Goal: Task Accomplishment & Management: Manage account settings

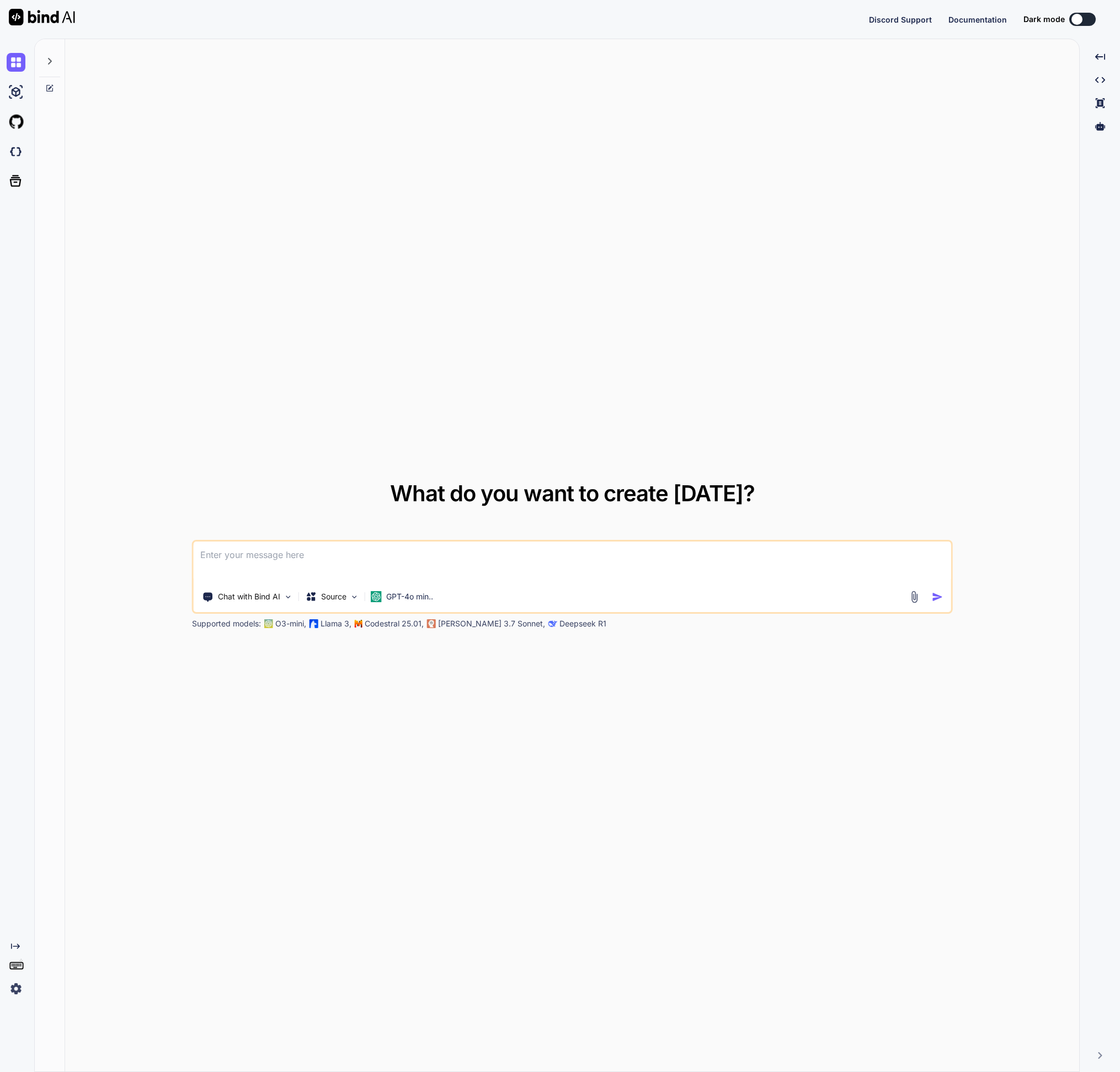
click at [10, 989] on img at bounding box center [16, 989] width 19 height 19
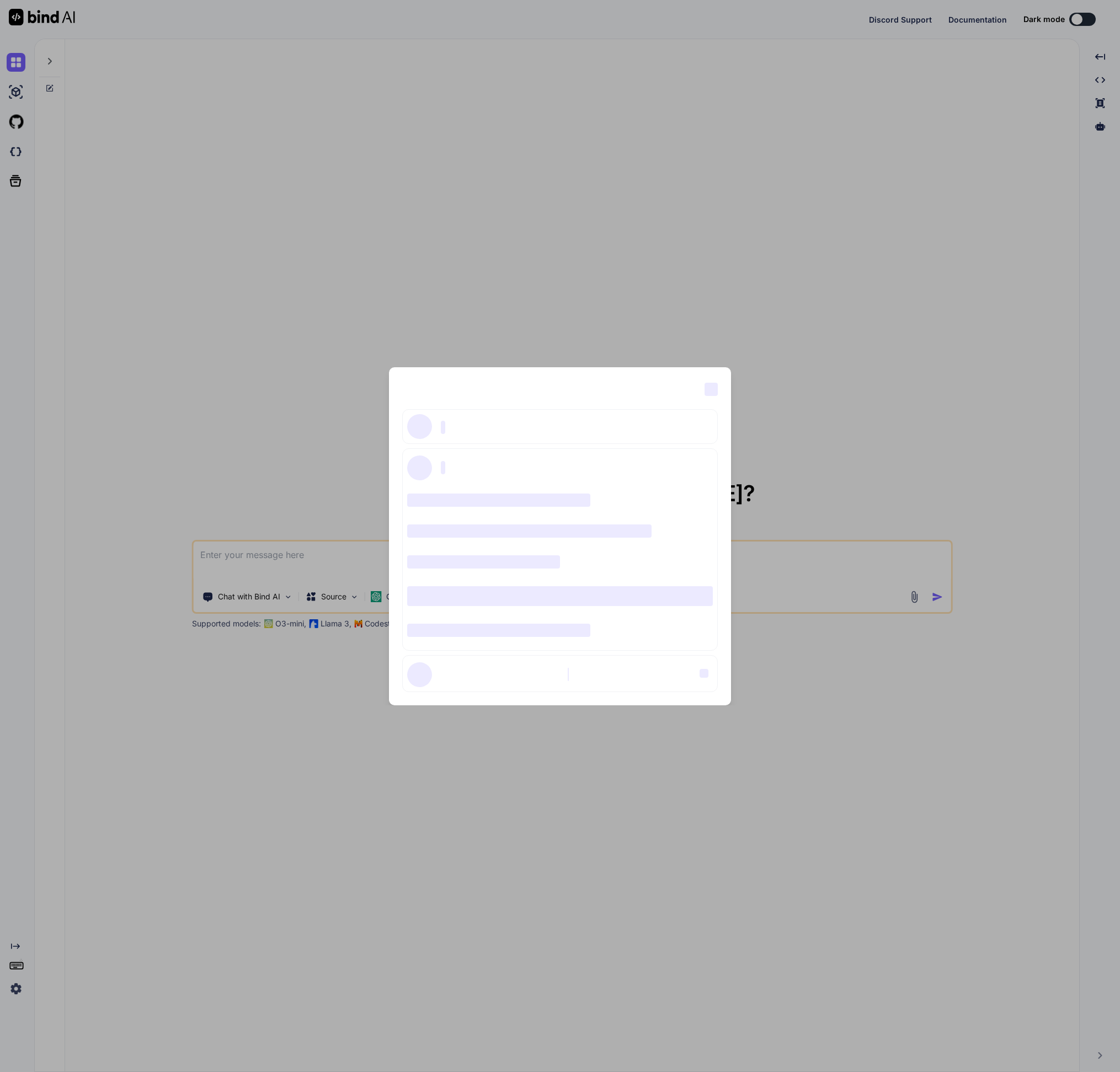
click at [863, 113] on div "‌ ‌ ‌ ‌ ‌ ‌ ‌ ‌ ‌ ‌ ‌ ‌ ‌ ‌ ‌" at bounding box center [560, 536] width 1120 height 1072
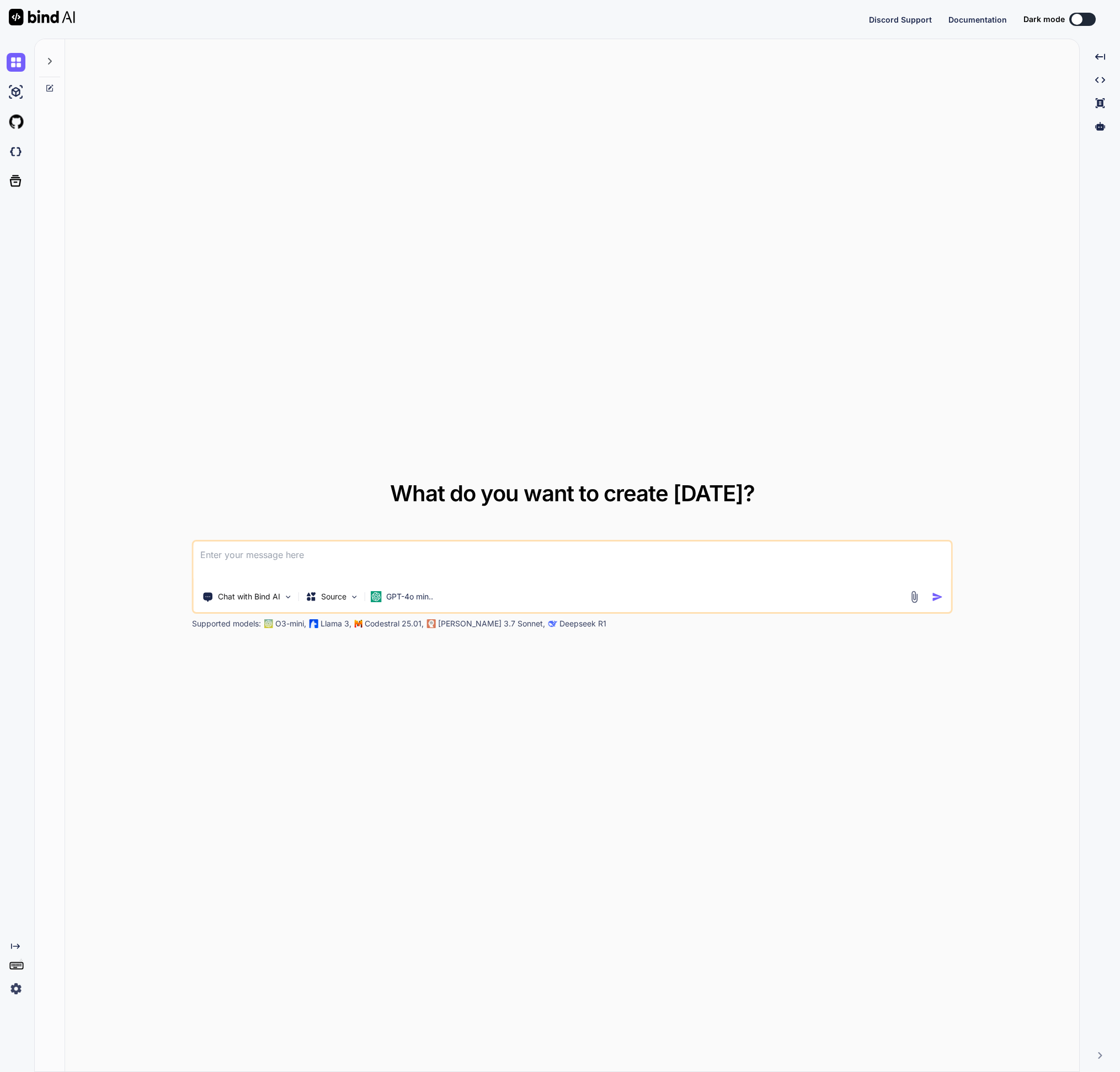
click at [15, 17] on img at bounding box center [42, 17] width 66 height 17
type textarea "x"
click at [34, 20] on img at bounding box center [42, 17] width 66 height 17
click at [12, 993] on img at bounding box center [16, 989] width 19 height 19
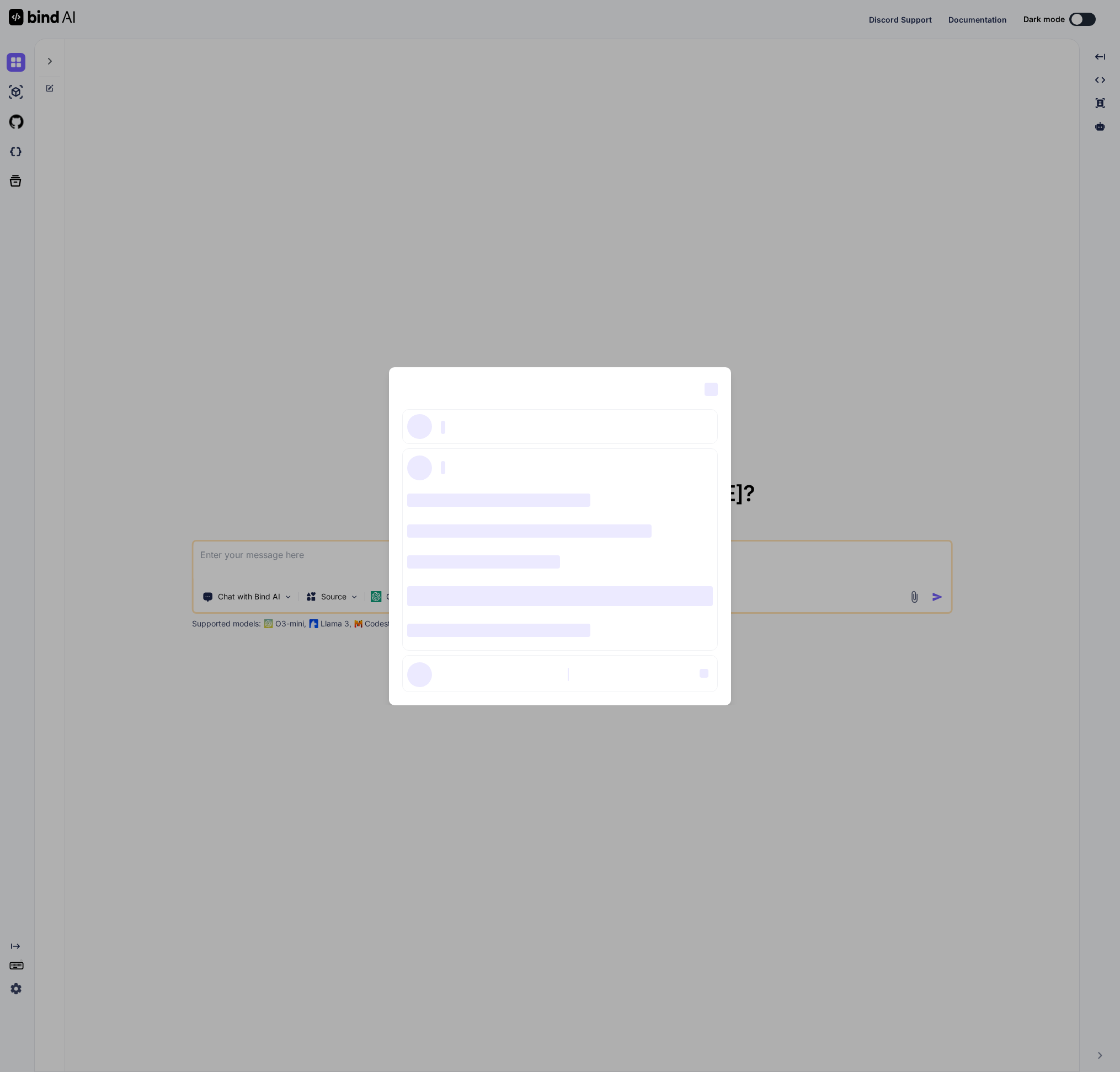
click at [12, 993] on div "‌ ‌ ‌ ‌ ‌ ‌ ‌ ‌ ‌ ‌ ‌ ‌ ‌ ‌ ‌" at bounding box center [560, 536] width 1120 height 1072
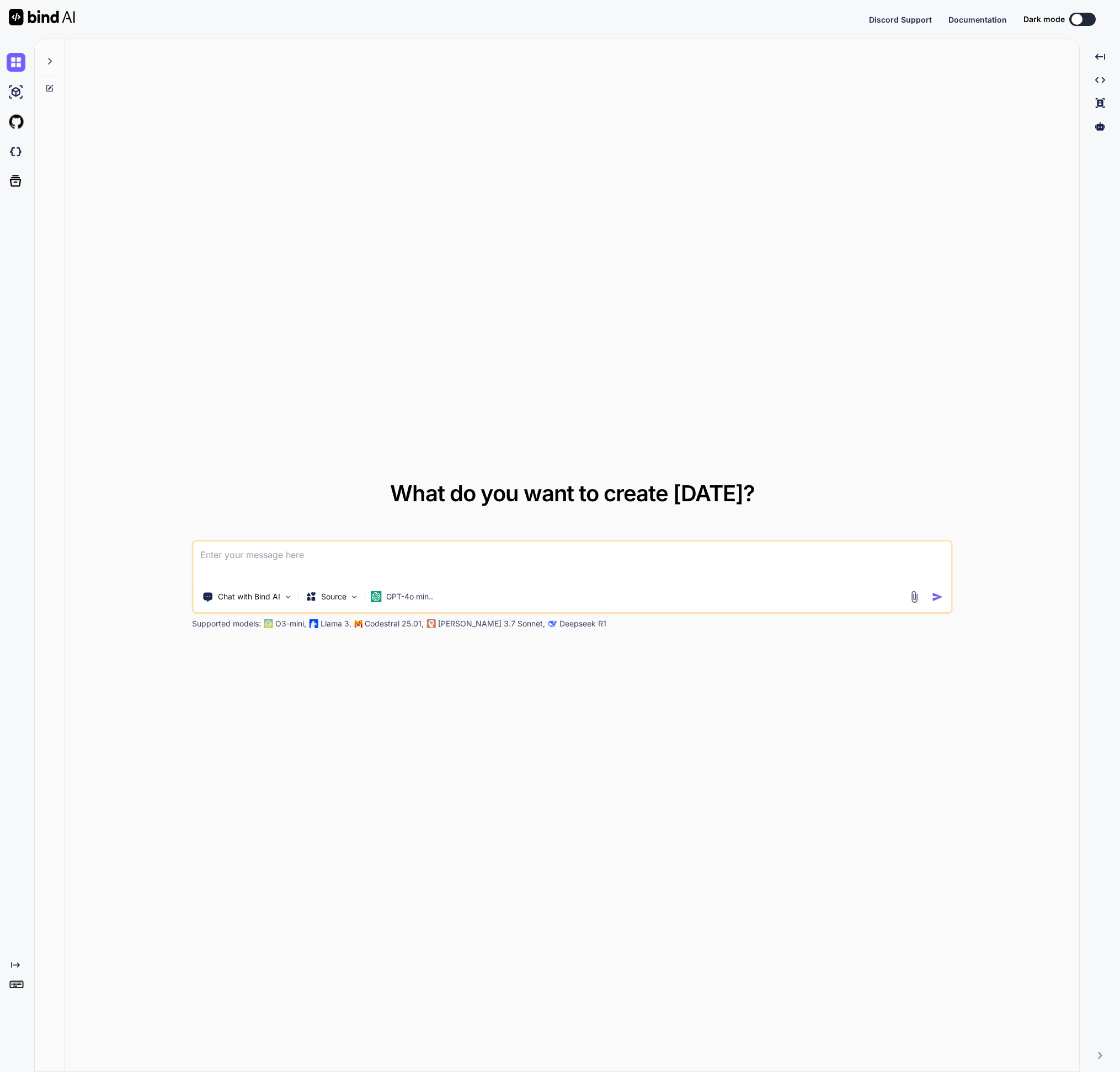
type textarea "x"
click at [1072, 16] on button "Sign in" at bounding box center [1072, 19] width 60 height 22
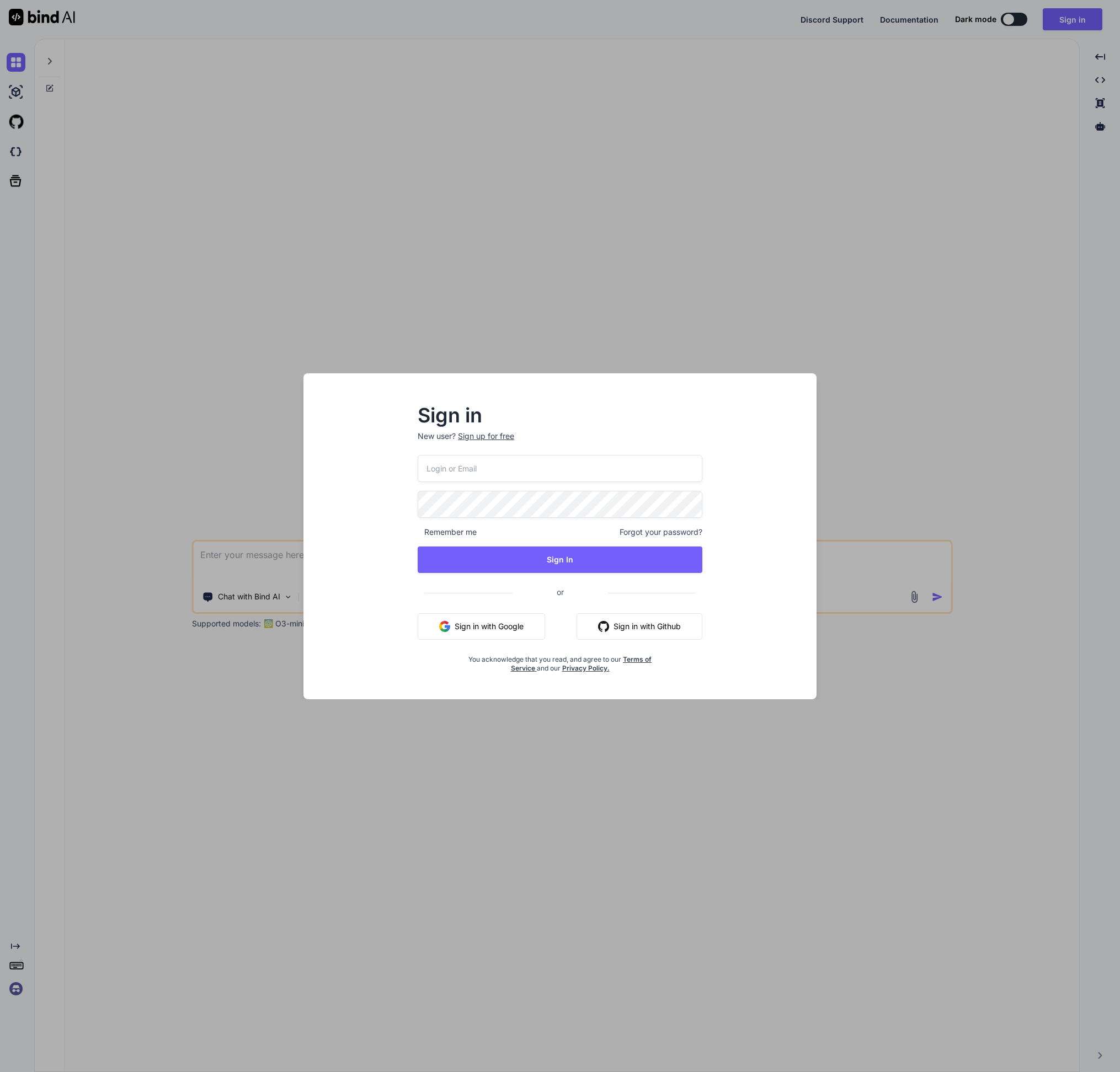
click at [481, 635] on button "Sign in with Google" at bounding box center [481, 627] width 127 height 27
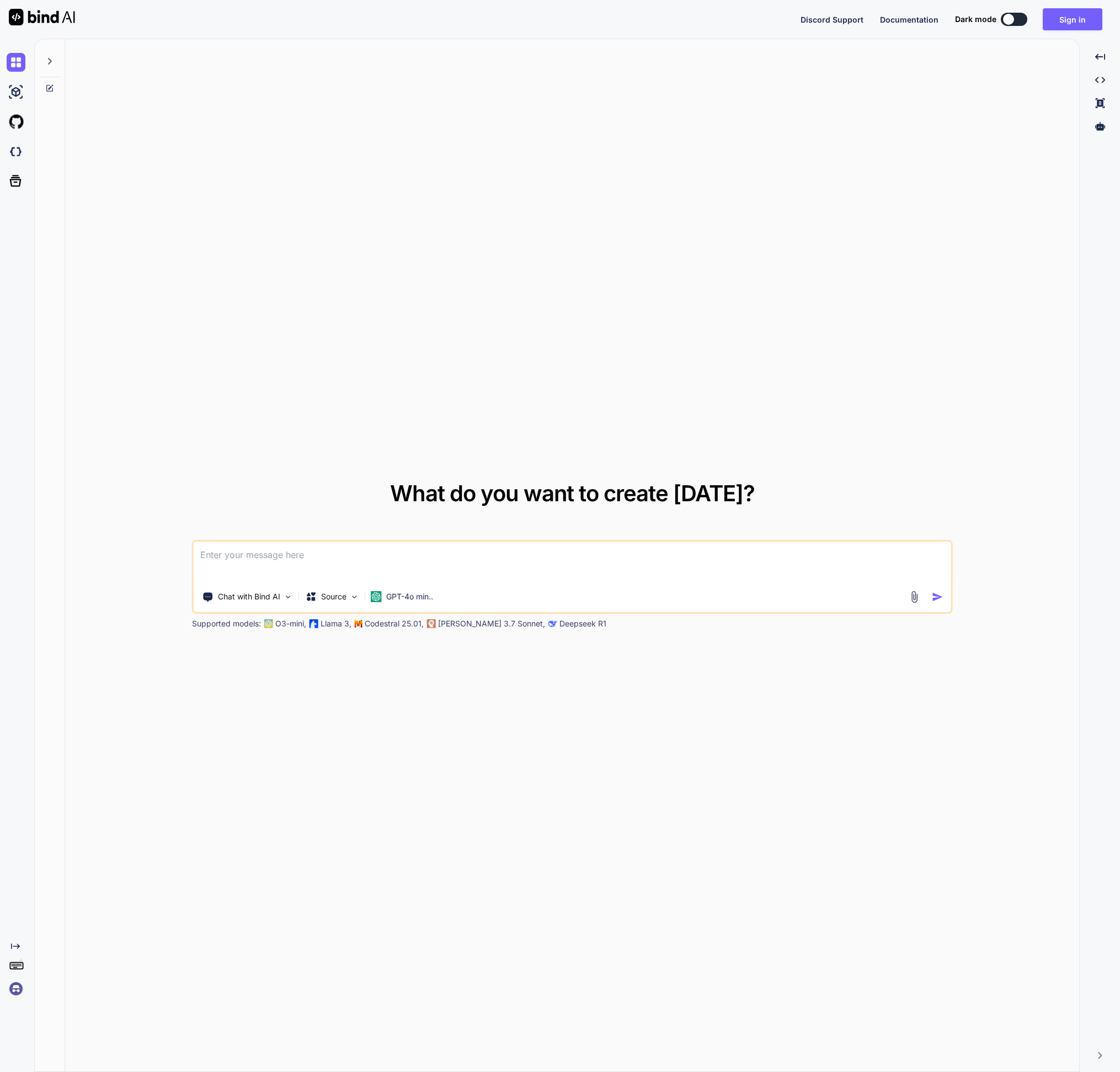
click at [931, 192] on div "What do you want to create [DATE]? Chat with Bind AI Source GPT-4o min.. Suppor…" at bounding box center [572, 555] width 1014 height 1034
click at [1014, 16] on div at bounding box center [1008, 19] width 11 height 11
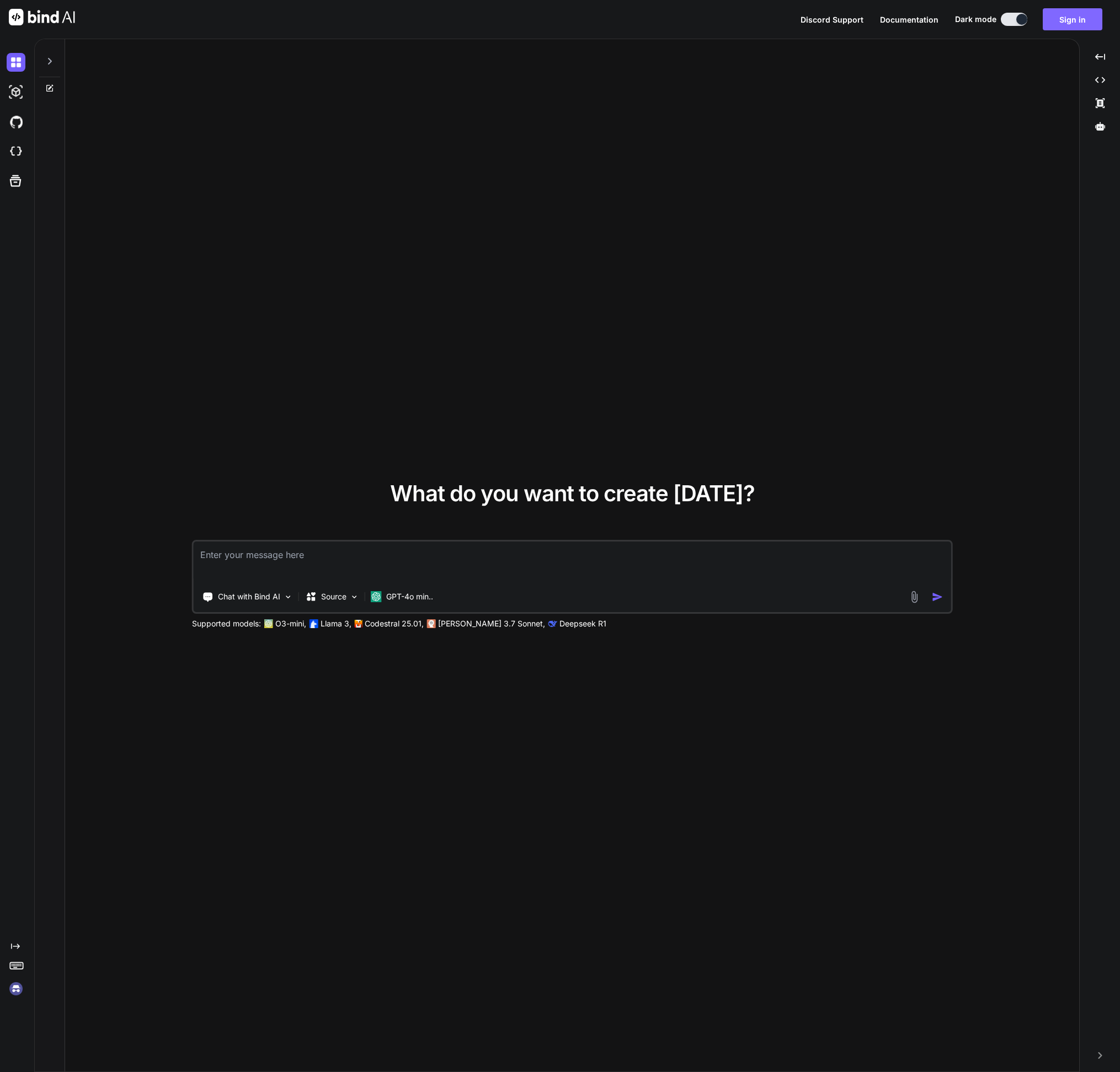
click at [1066, 14] on button "Sign in" at bounding box center [1072, 19] width 60 height 22
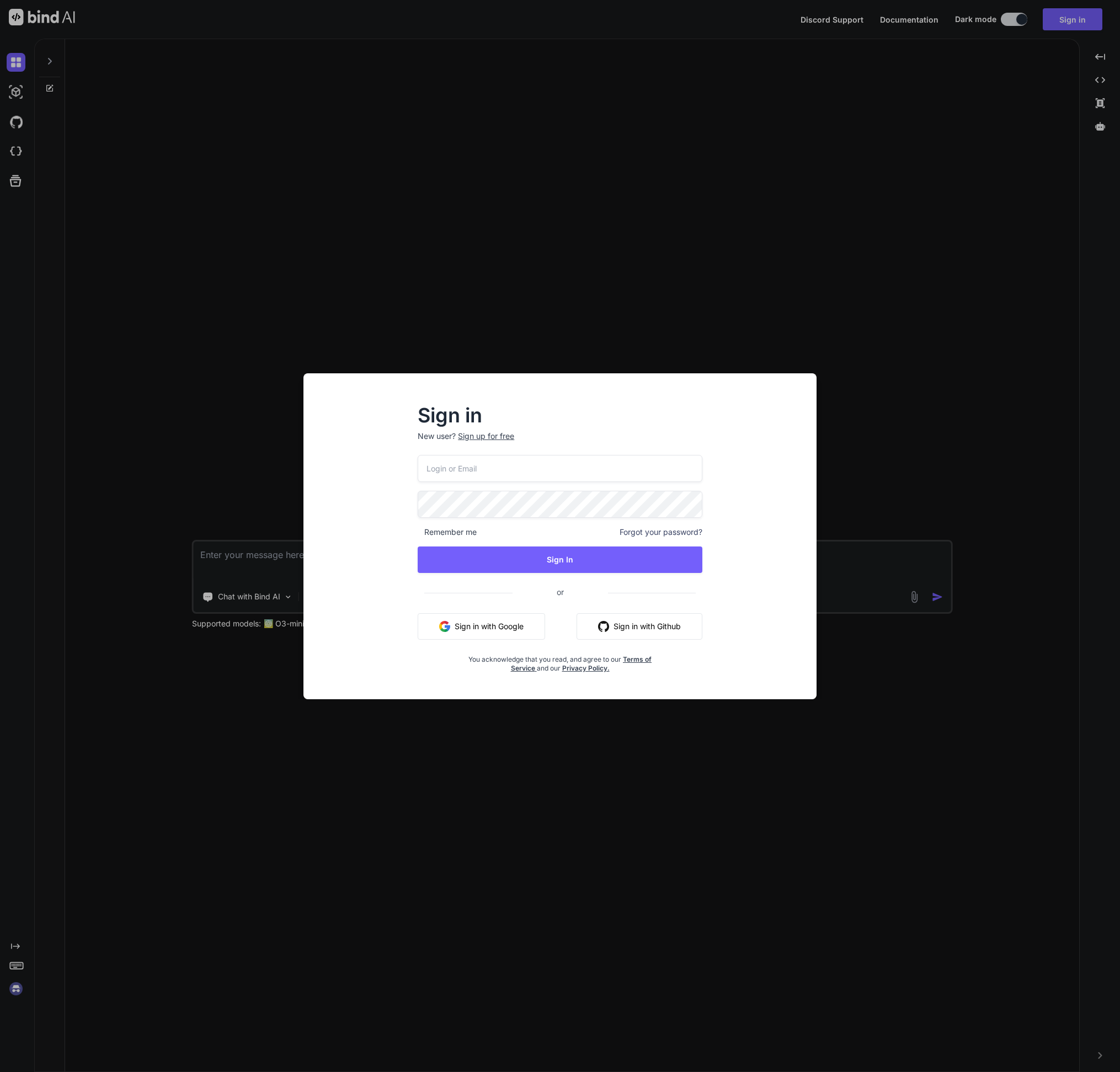
click at [477, 620] on button "Sign in with Google" at bounding box center [481, 627] width 127 height 27
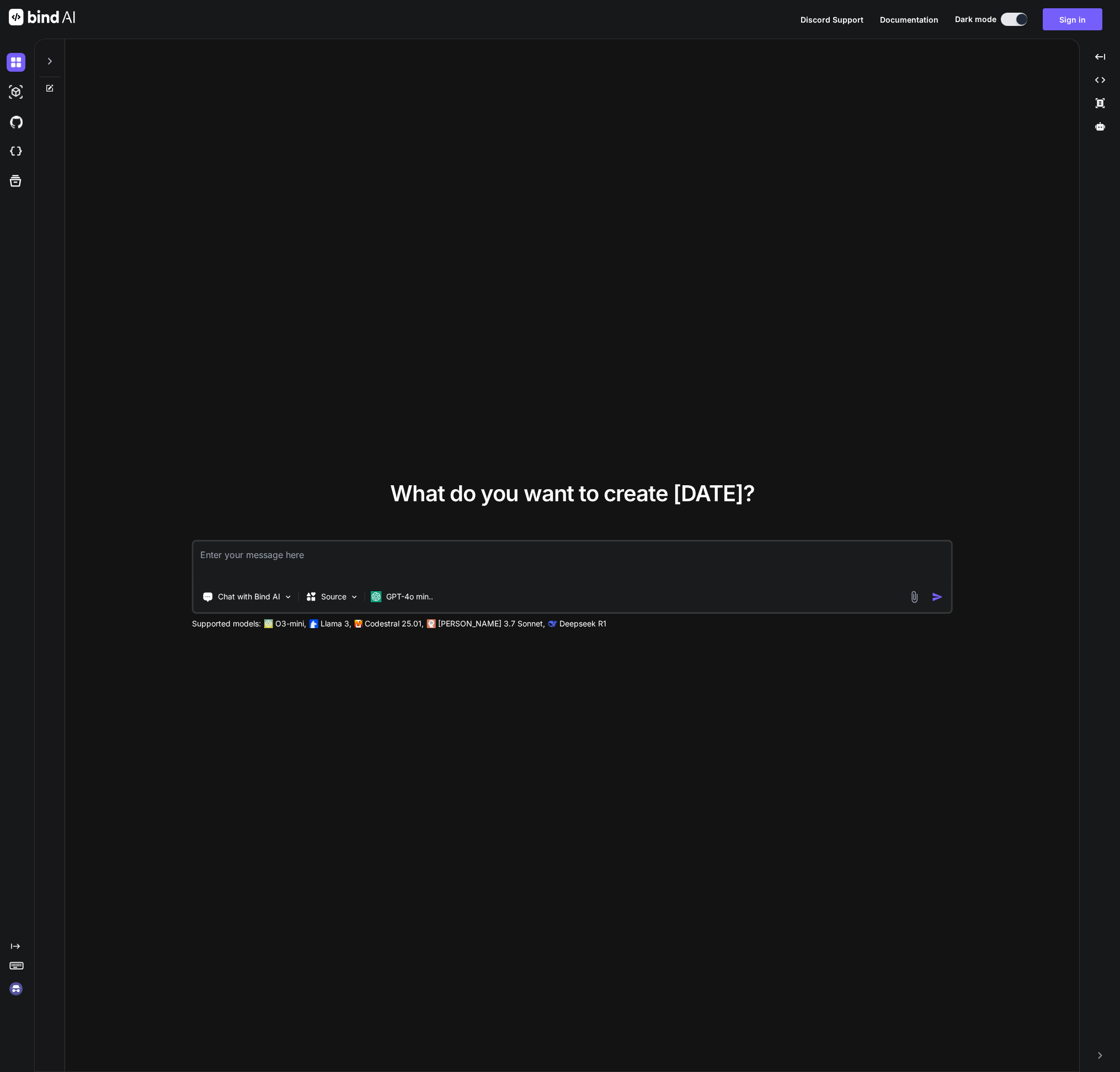
click at [10, 996] on img at bounding box center [16, 989] width 19 height 19
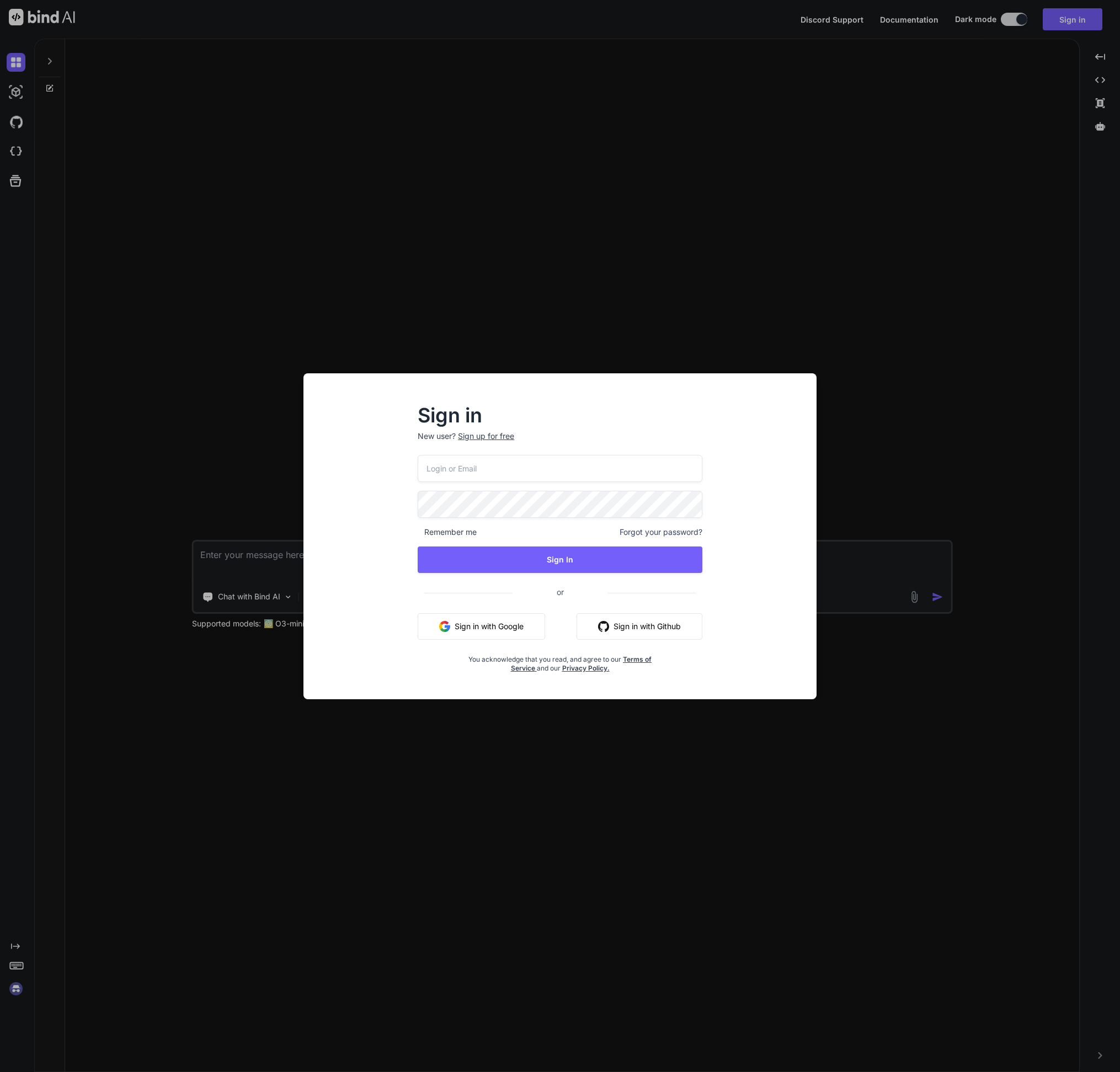
drag, startPoint x: 111, startPoint y: 19, endPoint x: 93, endPoint y: 2, distance: 24.8
click at [111, 18] on div "Sign in New user? Sign up for free Remember me Forgot your password? Sign In or…" at bounding box center [560, 536] width 1120 height 1072
